Goal: Navigation & Orientation: Find specific page/section

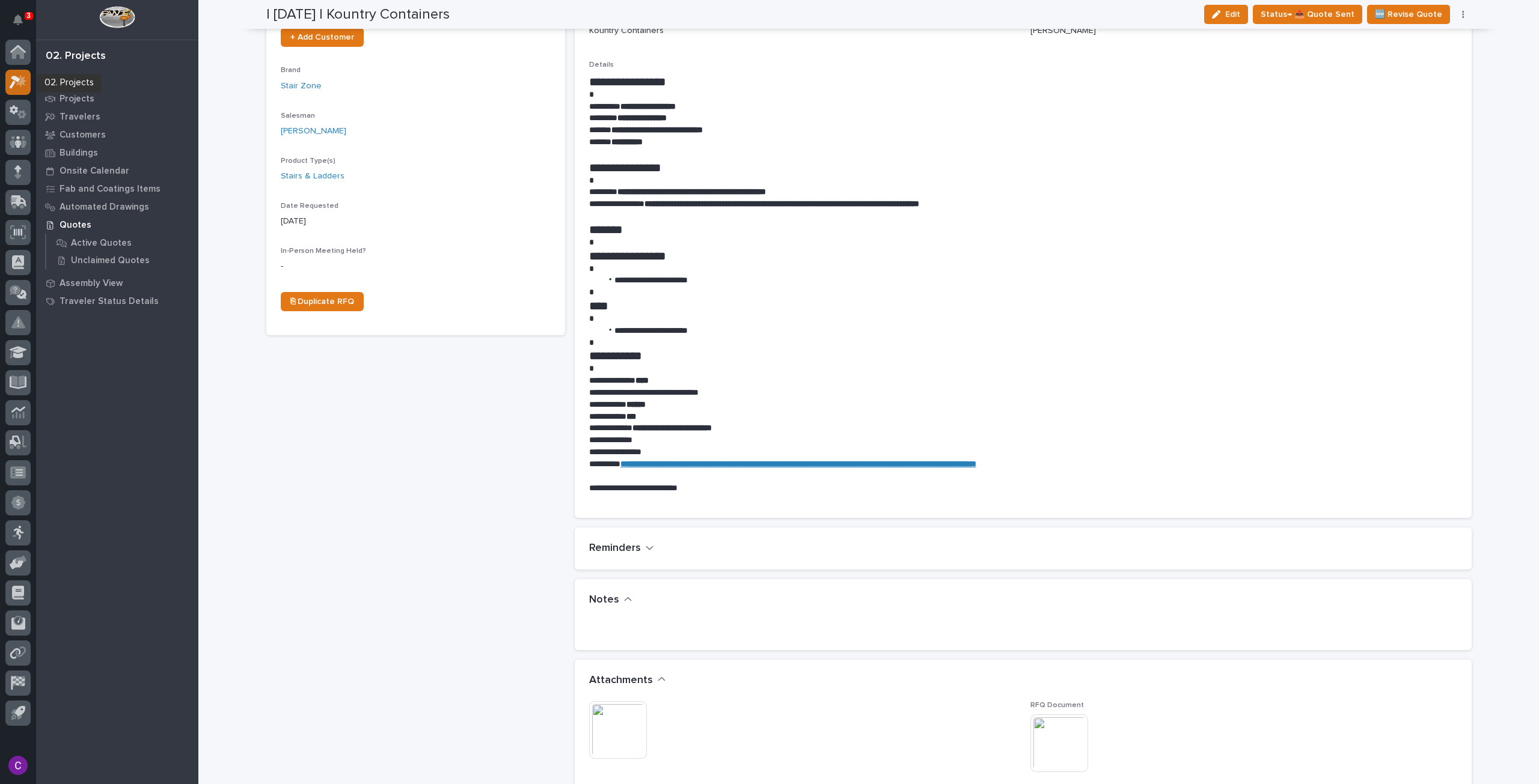
click at [15, 86] on icon at bounding box center [18, 82] width 18 height 14
